Goal: Task Accomplishment & Management: Manage account settings

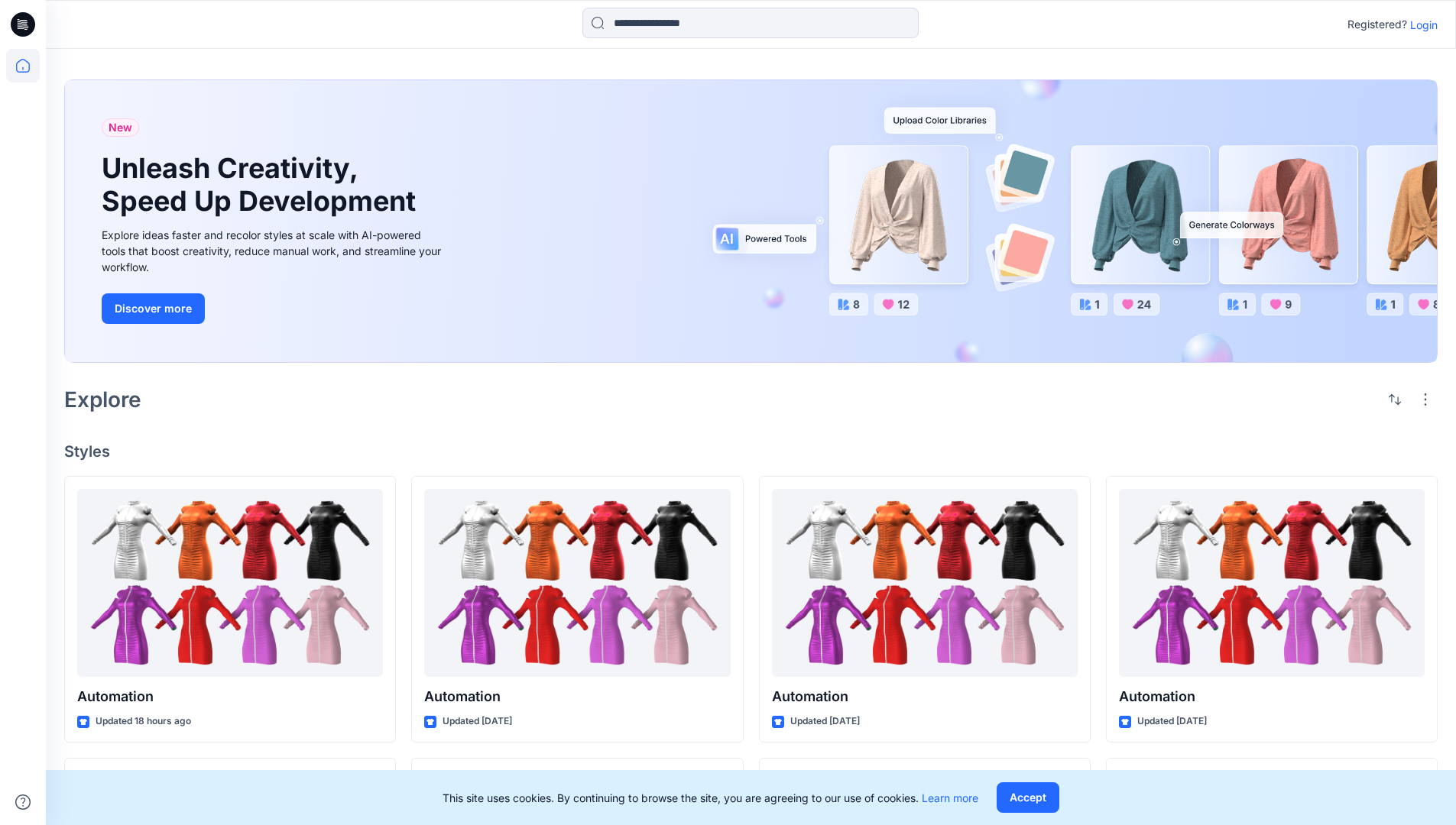
click at [1420, 24] on p "Login" at bounding box center [1423, 25] width 28 height 16
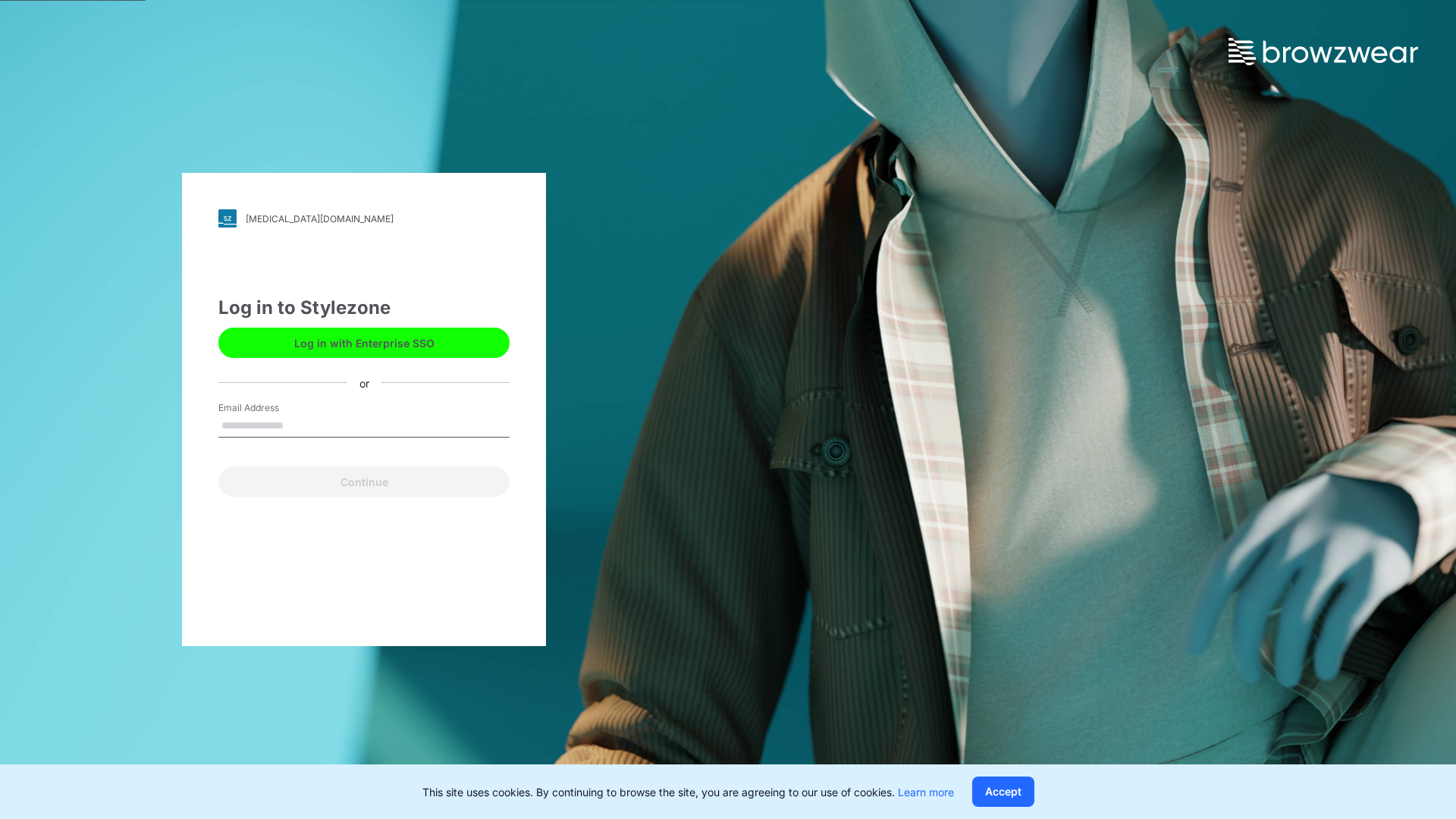
click at [299, 425] on input "Email Address" at bounding box center [363, 426] width 291 height 23
type input "**********"
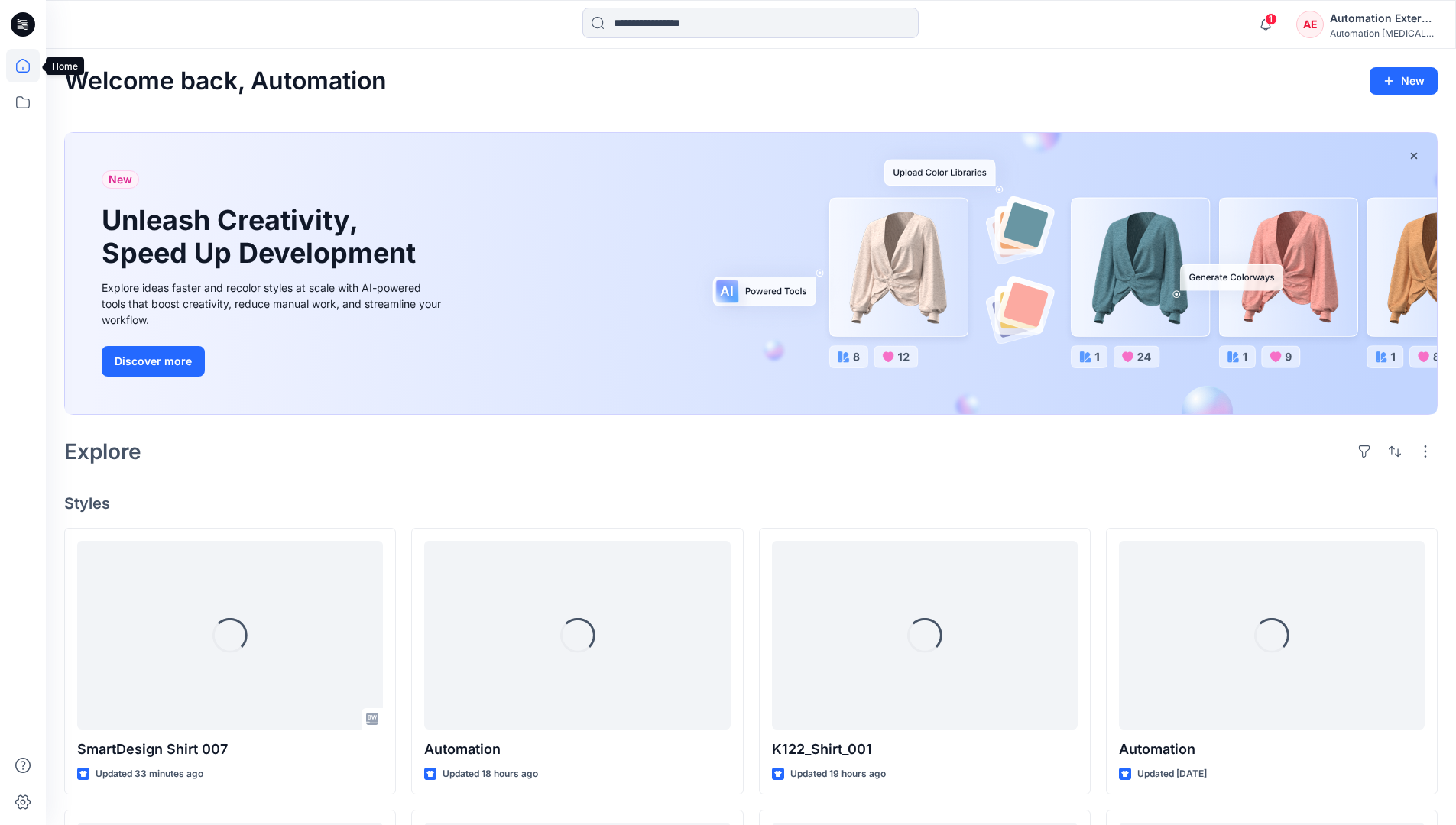
click at [29, 65] on icon at bounding box center [23, 65] width 14 height 14
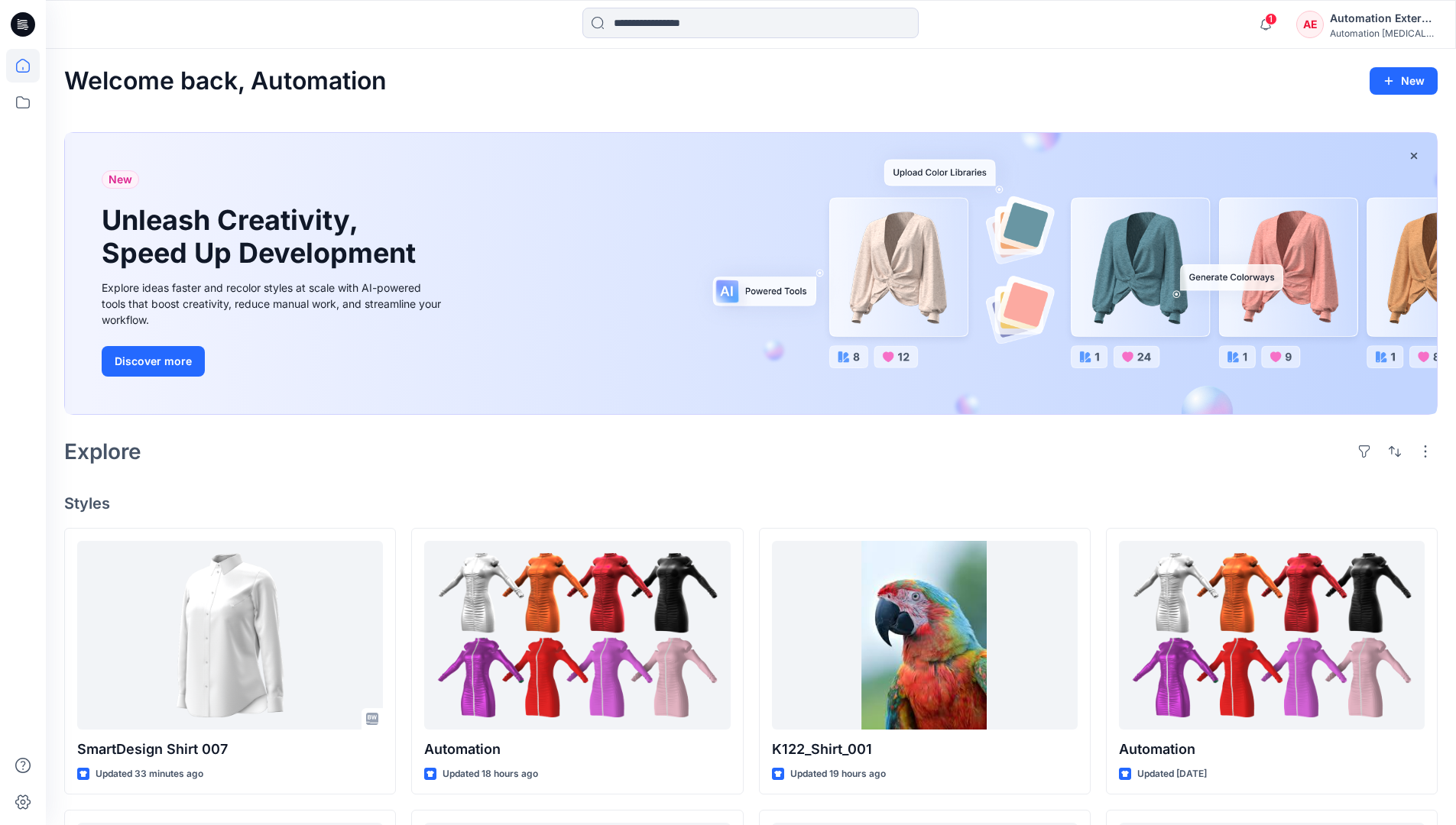
click at [1329, 29] on div "AE Automation External Automation testim..." at bounding box center [1367, 25] width 141 height 31
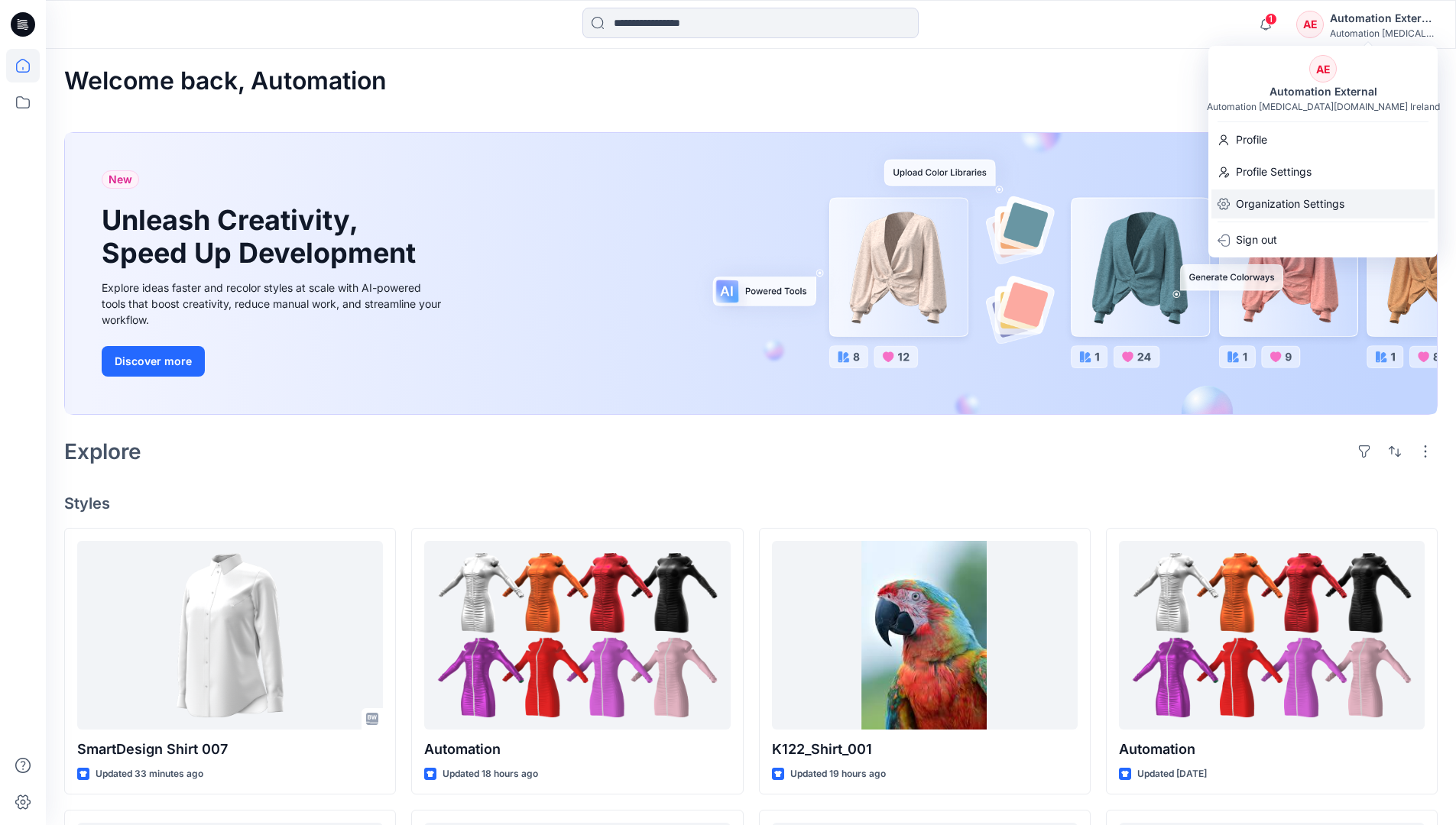
click at [1323, 206] on p "Organization Settings" at bounding box center [1290, 204] width 108 height 29
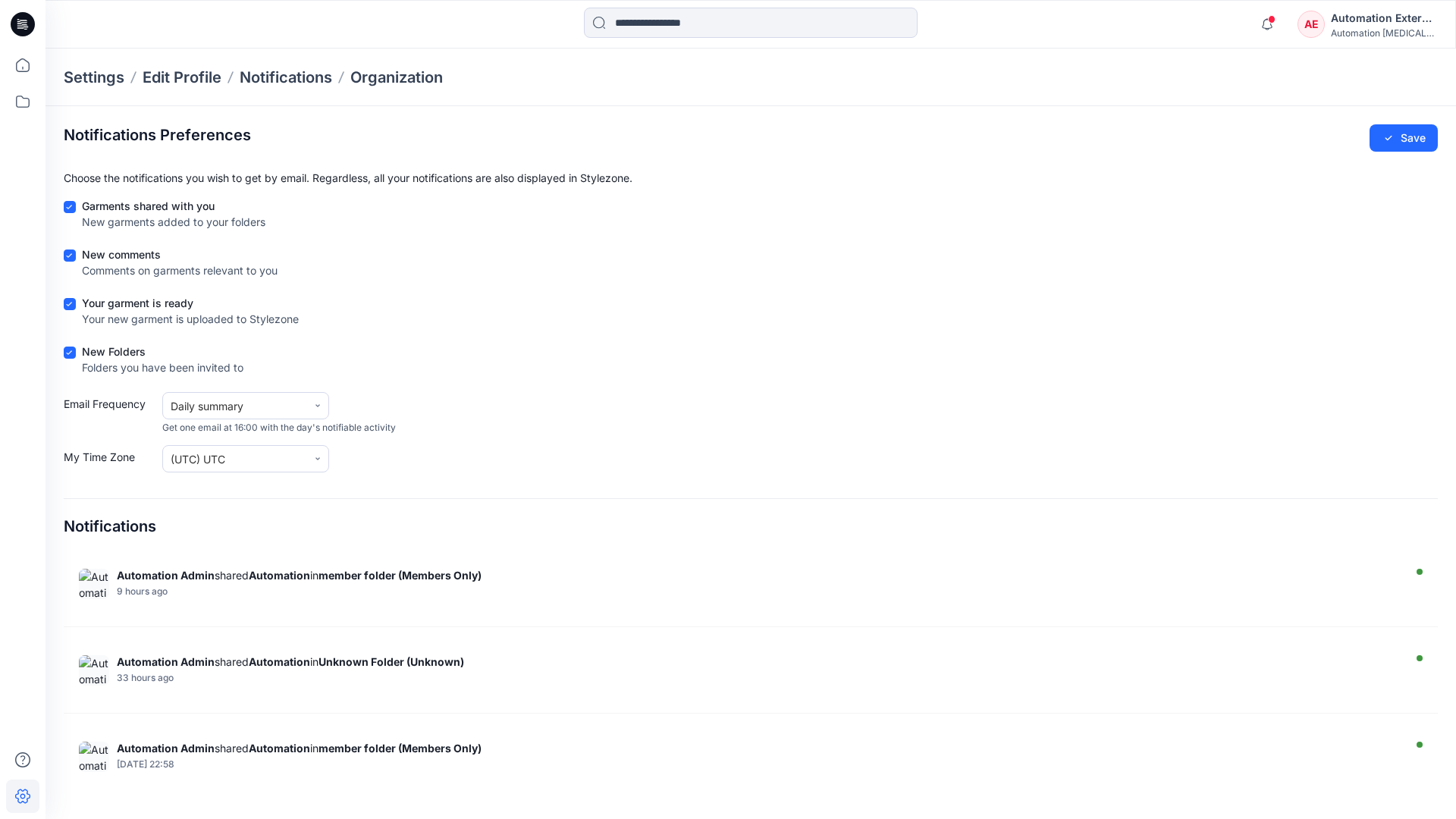
click at [1384, 24] on div "Automation External" at bounding box center [1383, 18] width 106 height 18
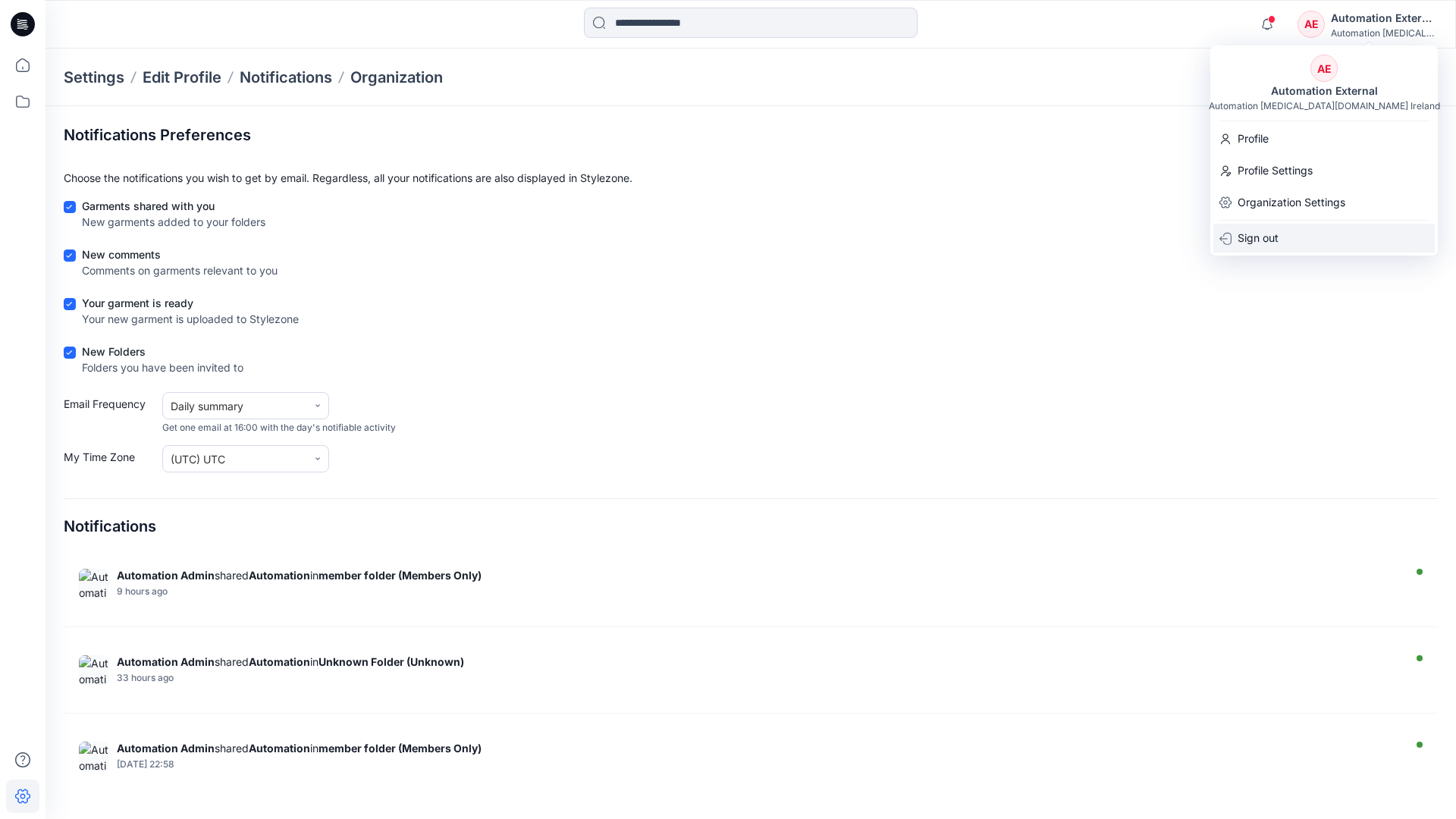
click at [1287, 235] on div "Sign out" at bounding box center [1324, 238] width 222 height 29
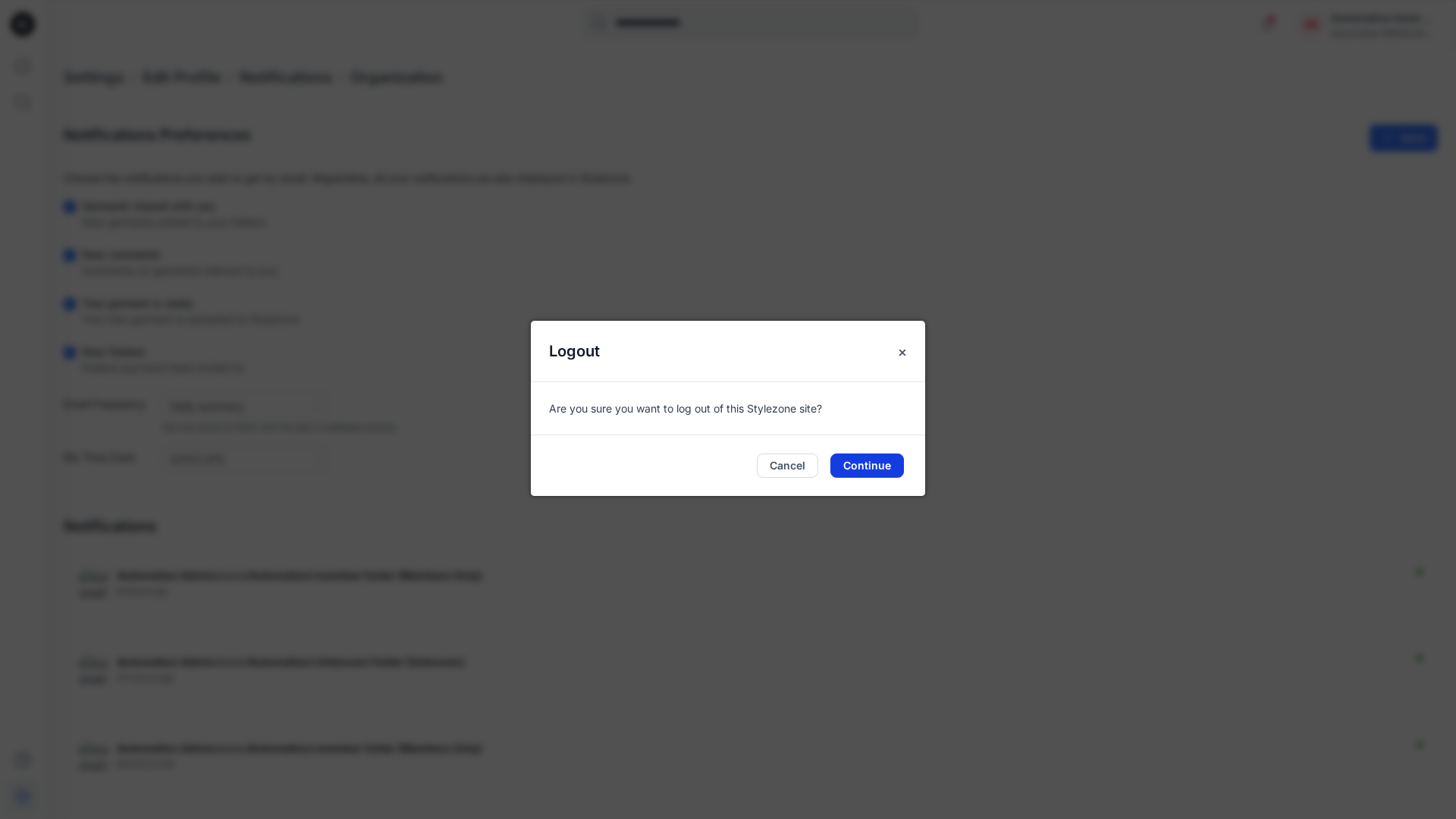
click at [877, 460] on button "Continue" at bounding box center [867, 466] width 73 height 24
